Goal: Find specific page/section: Find specific page/section

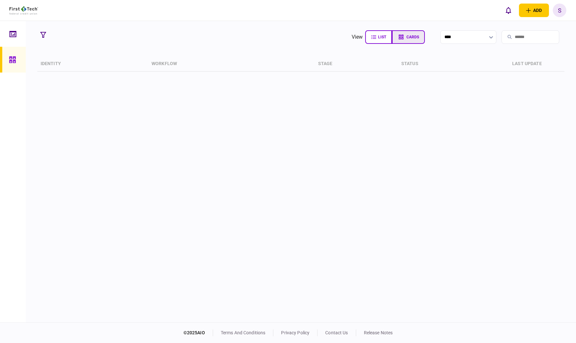
click at [406, 37] on span "cards" at bounding box center [412, 37] width 13 height 5
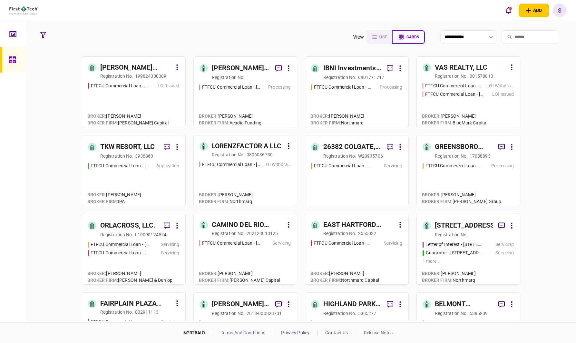
click at [348, 20] on div "add business identity individual identity S S [PERSON_NAME] [PERSON_NAME][EMAIL…" at bounding box center [288, 10] width 576 height 21
click at [365, 38] on button "list" at bounding box center [378, 37] width 27 height 14
type input "****"
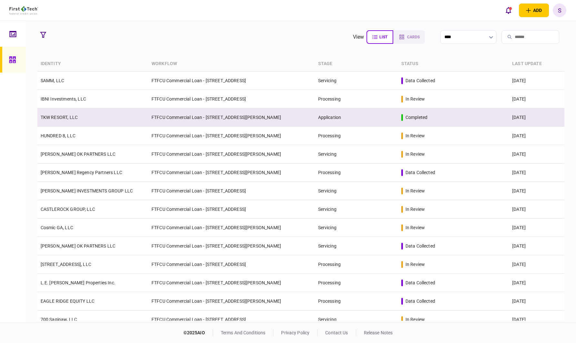
click at [91, 113] on td "TKW RESORT, LLC" at bounding box center [92, 117] width 111 height 18
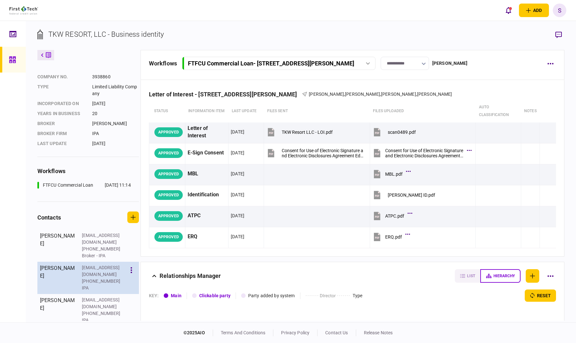
scroll to position [27, 0]
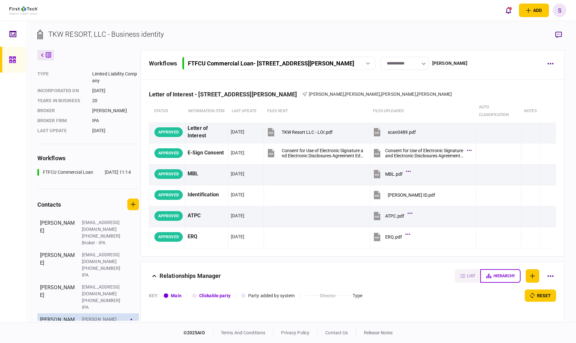
click at [97, 336] on div "[PHONE_NUMBER]" at bounding box center [103, 339] width 42 height 7
click at [136, 316] on button "button" at bounding box center [131, 322] width 11 height 12
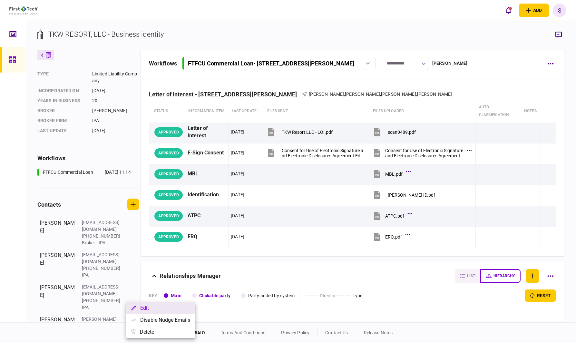
click at [141, 308] on button "Edit" at bounding box center [160, 308] width 69 height 12
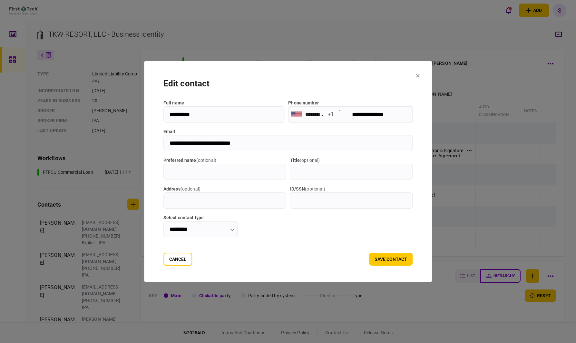
drag, startPoint x: 259, startPoint y: 146, endPoint x: 129, endPoint y: 141, distance: 130.6
click at [129, 141] on div "**********" at bounding box center [288, 171] width 576 height 343
click at [179, 258] on button "Cancel" at bounding box center [177, 259] width 29 height 13
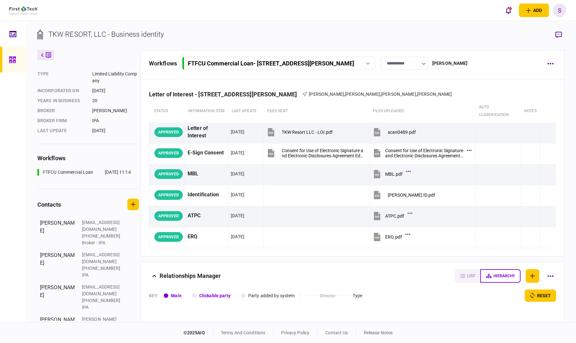
click at [11, 60] on icon at bounding box center [12, 59] width 7 height 7
